Goal: Task Accomplishment & Management: Manage account settings

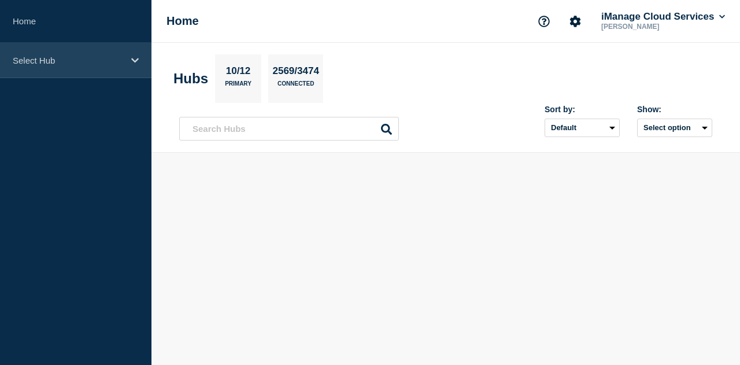
click at [108, 58] on p "Select Hub" at bounding box center [68, 61] width 111 height 10
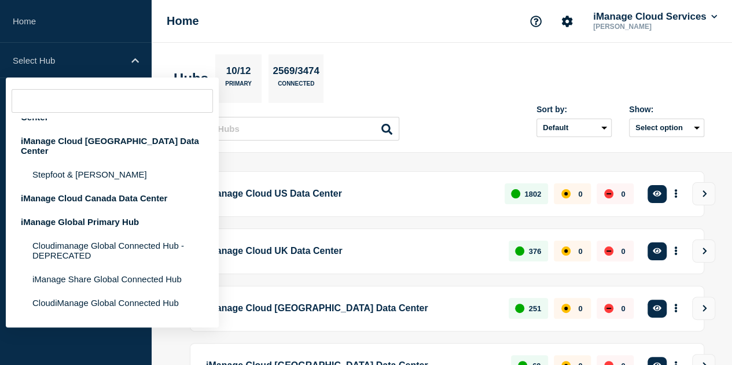
scroll to position [162, 0]
click at [123, 209] on div "iManage Global Primary Hub" at bounding box center [112, 221] width 213 height 24
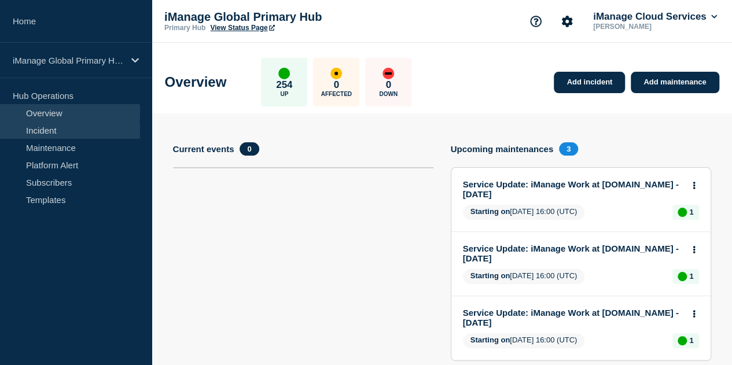
click at [69, 134] on link "Incident" at bounding box center [70, 129] width 140 height 17
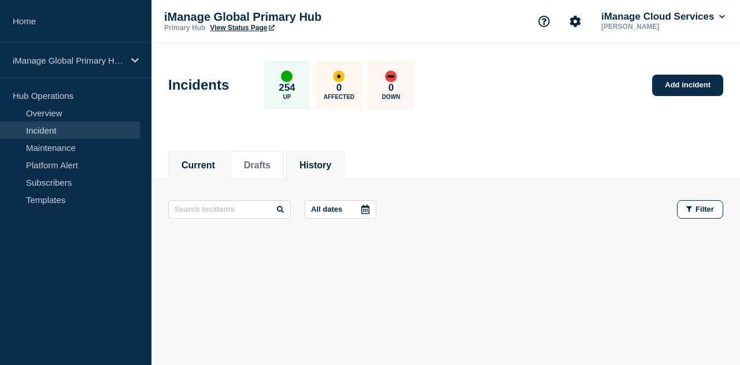
click at [326, 160] on button "History" at bounding box center [316, 165] width 32 height 10
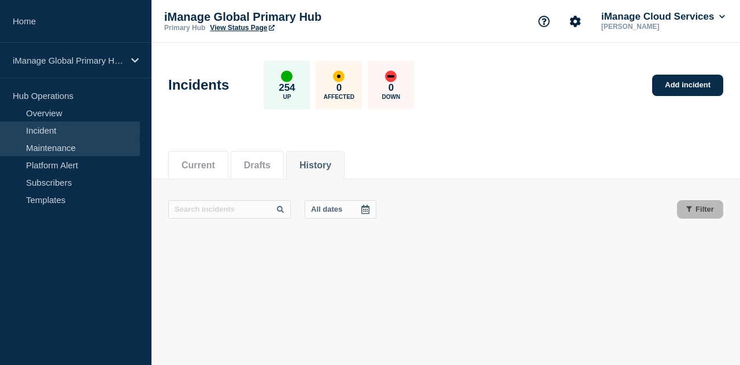
click at [37, 145] on link "Maintenance" at bounding box center [70, 147] width 140 height 17
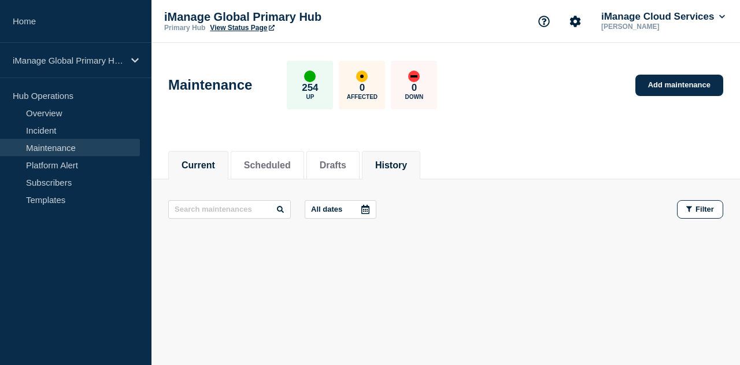
click at [400, 163] on button "History" at bounding box center [391, 165] width 32 height 10
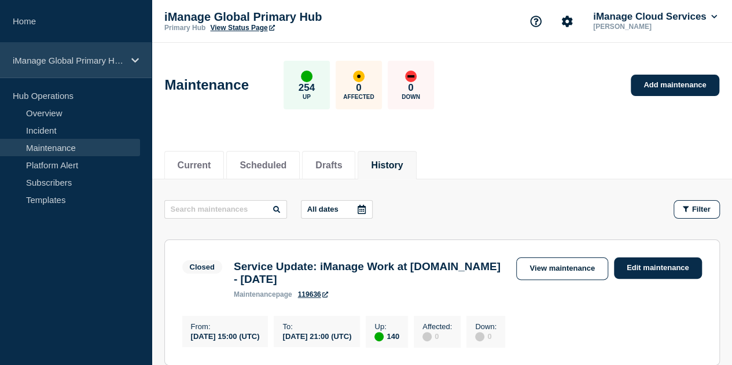
click at [97, 53] on div "iManage Global Primary Hub" at bounding box center [76, 60] width 152 height 35
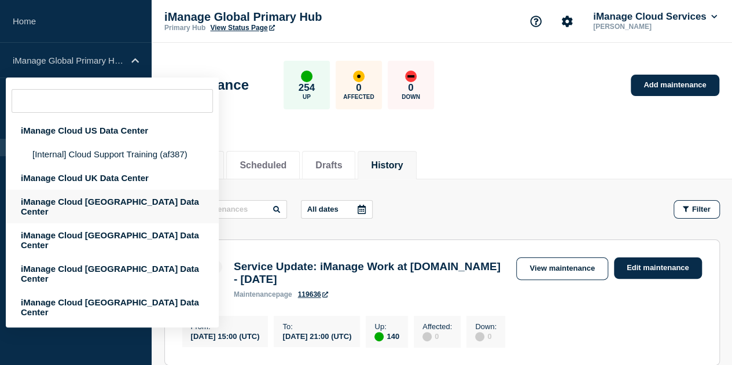
click at [85, 200] on div "iManage Cloud [GEOGRAPHIC_DATA] Data Center" at bounding box center [112, 207] width 213 height 34
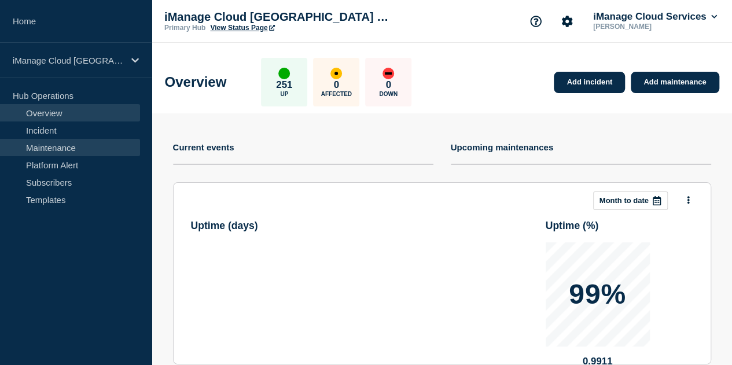
click at [75, 143] on link "Maintenance" at bounding box center [70, 147] width 140 height 17
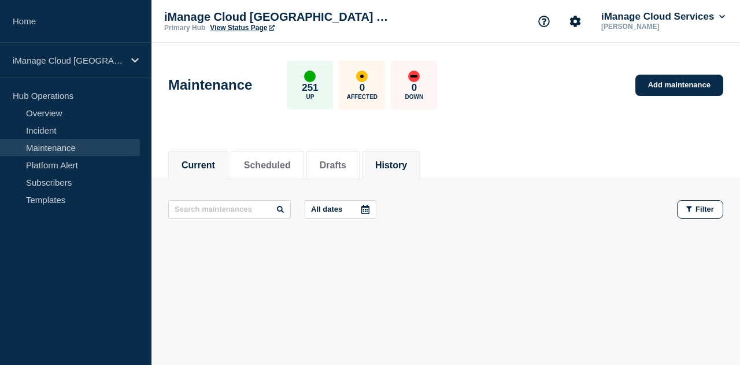
click at [407, 166] on button "History" at bounding box center [391, 165] width 32 height 10
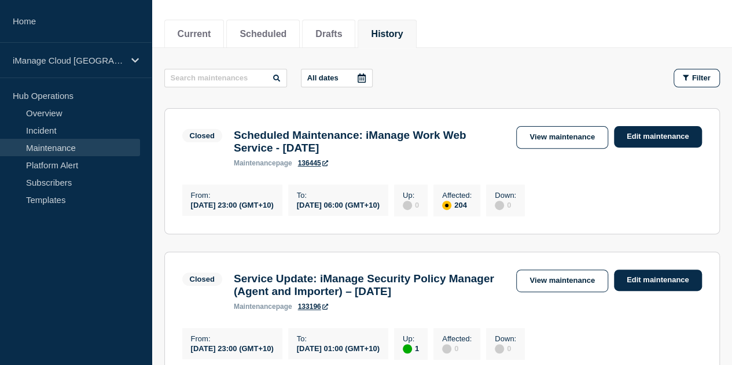
scroll to position [132, 0]
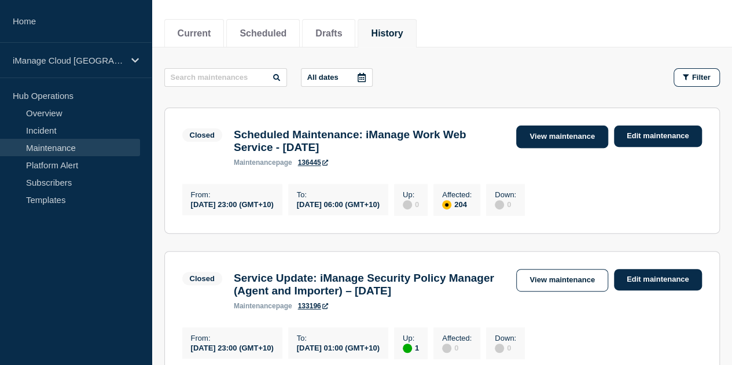
click at [557, 141] on link "View maintenance" at bounding box center [561, 136] width 91 height 23
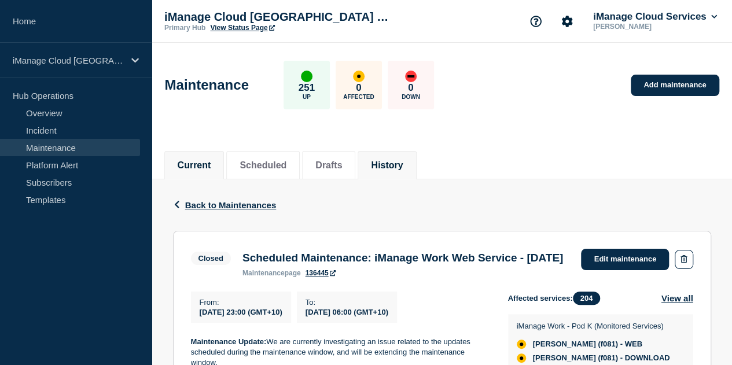
click at [196, 157] on li "Current" at bounding box center [194, 165] width 60 height 28
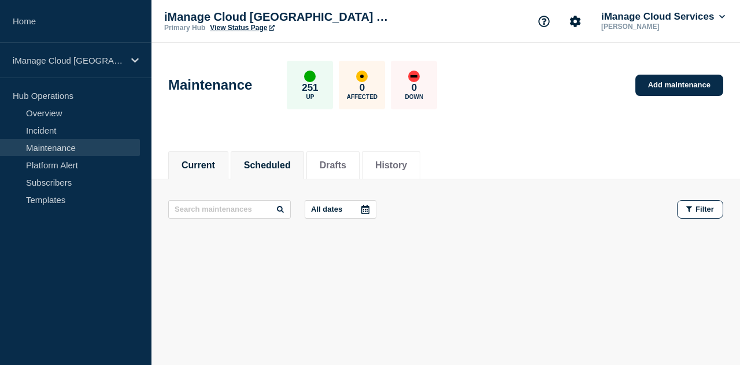
click at [282, 164] on button "Scheduled" at bounding box center [267, 165] width 47 height 10
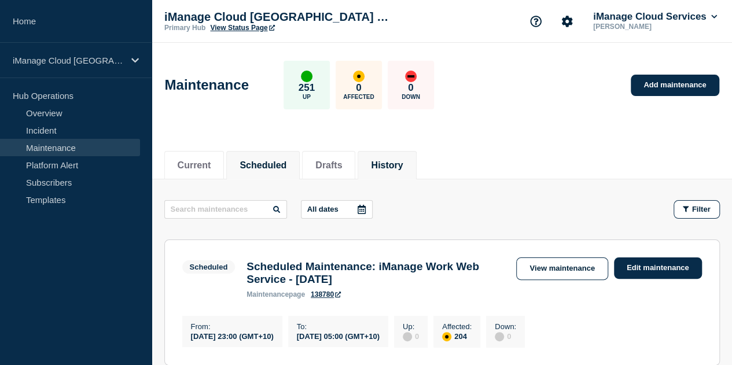
click at [402, 164] on button "History" at bounding box center [387, 165] width 32 height 10
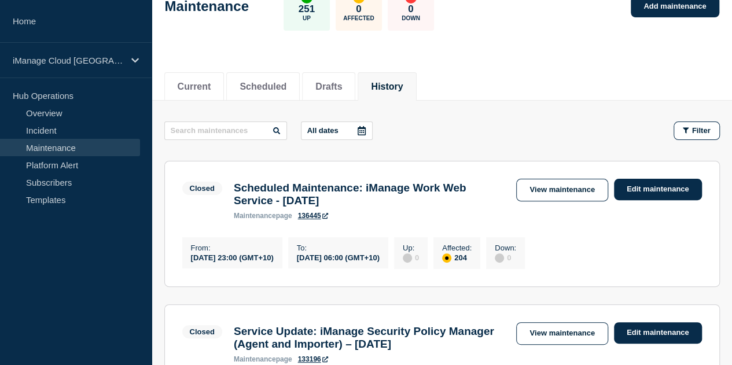
scroll to position [81, 0]
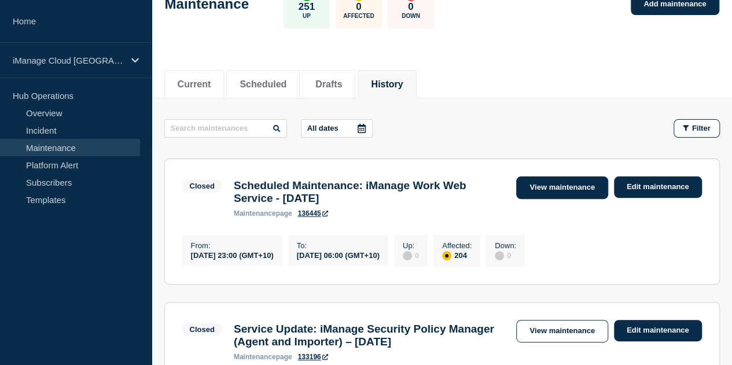
click at [581, 184] on link "View maintenance" at bounding box center [561, 187] width 91 height 23
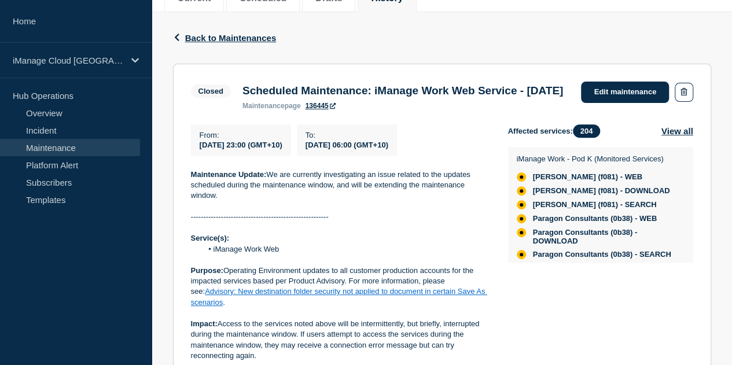
scroll to position [171, 0]
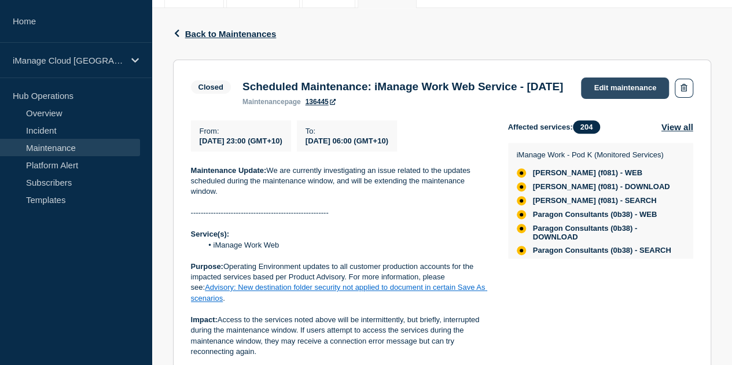
click at [603, 85] on link "Edit maintenance" at bounding box center [625, 87] width 88 height 21
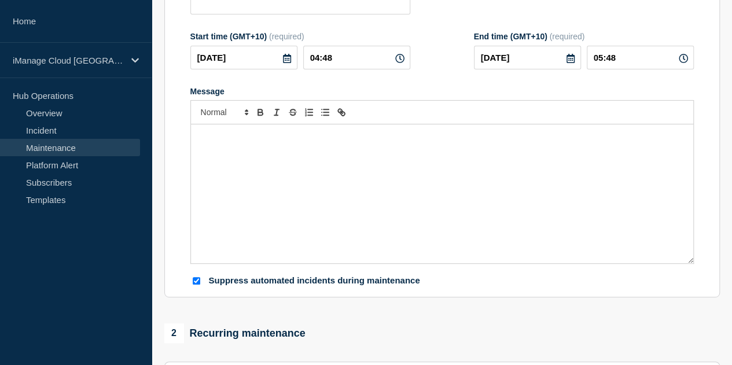
type input "Scheduled Maintenance: iManage Work Web Service - [DATE]"
type input "[DATE]"
type input "23:00"
type input "[DATE]"
type input "06:00"
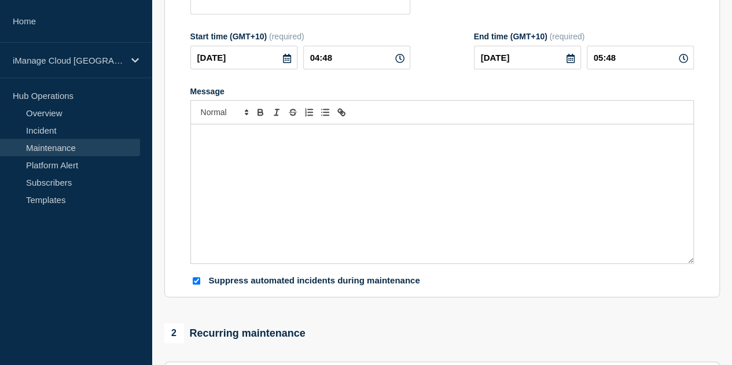
checkbox input "true"
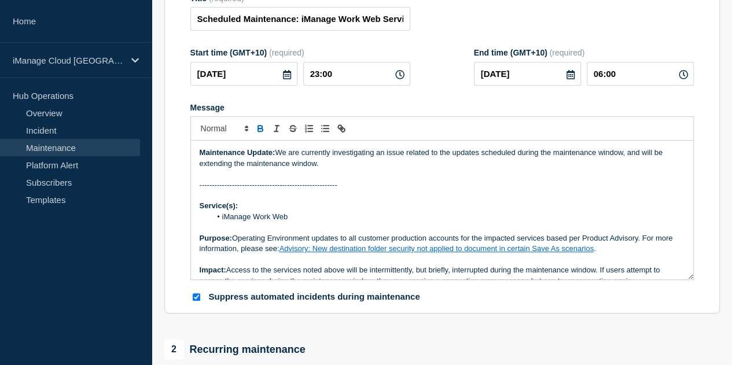
click at [200, 157] on strong "Maintenance Update:" at bounding box center [238, 152] width 76 height 9
drag, startPoint x: 349, startPoint y: 208, endPoint x: 191, endPoint y: 210, distance: 158.5
click at [191, 210] on div "Maintenance Update: We are currently investigating an issue related to the upda…" at bounding box center [442, 210] width 502 height 139
copy p "-------------------------------------------------------"
click at [196, 176] on div "Maintenance Update: We are currently investigating an issue related to the upda…" at bounding box center [442, 210] width 502 height 139
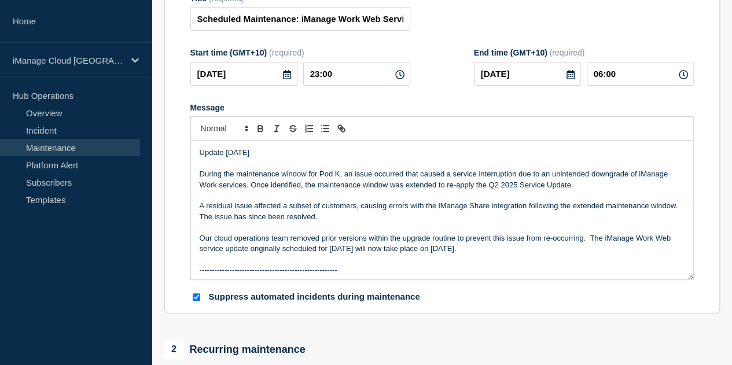
drag, startPoint x: 303, startPoint y: 173, endPoint x: 190, endPoint y: 173, distance: 113.3
click at [191, 173] on div "Update [DATE] During the maintenance window for Pod K, an issue occurred that c…" at bounding box center [442, 210] width 502 height 139
click at [293, 222] on p "A residual issue affected a subset of customers, causing errors with the iManag…" at bounding box center [442, 211] width 485 height 21
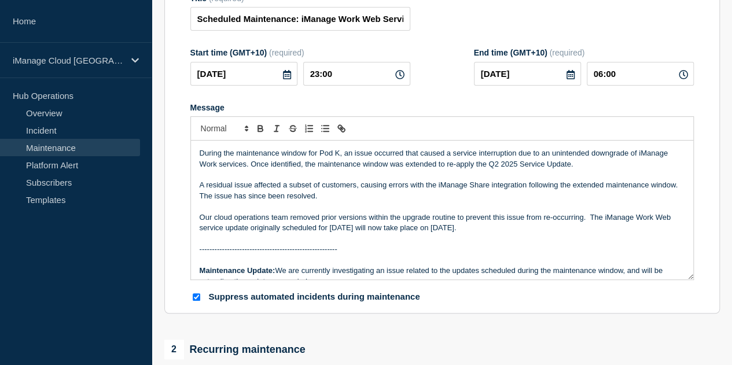
scroll to position [31, 0]
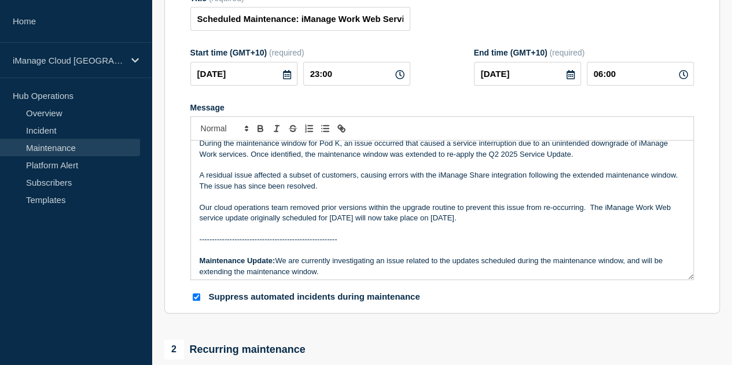
click at [550, 224] on p "Our cloud operations team removed prior versions within the upgrade routine to …" at bounding box center [442, 212] width 485 height 21
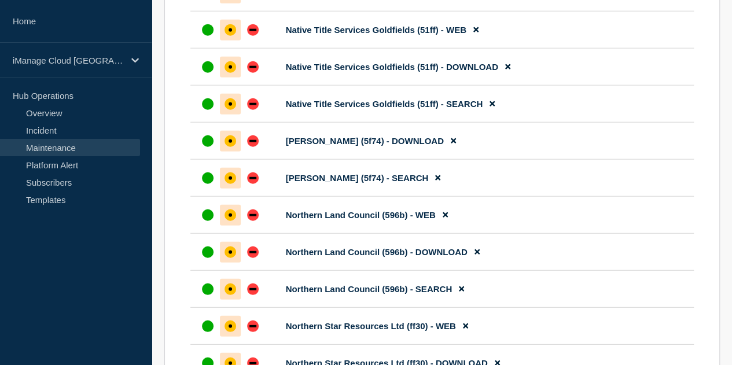
scroll to position [8266, 0]
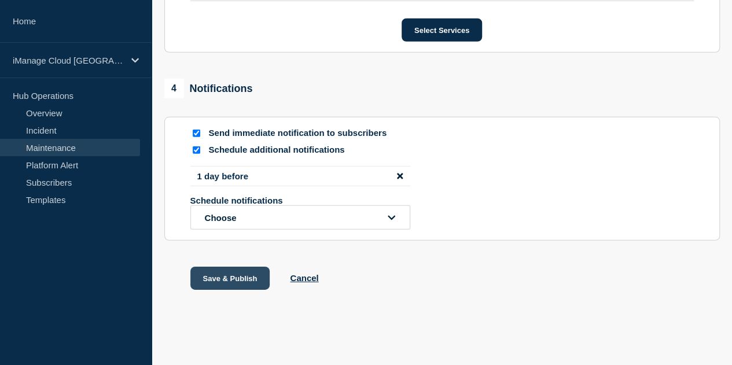
click at [235, 274] on button "Save & Publish" at bounding box center [230, 278] width 80 height 23
